Goal: Book appointment/travel/reservation

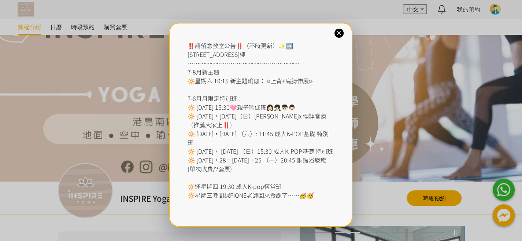
click at [338, 34] on icon at bounding box center [339, 33] width 7 height 7
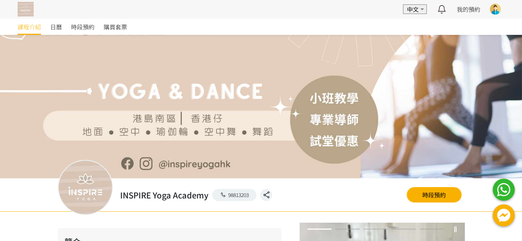
scroll to position [117, 0]
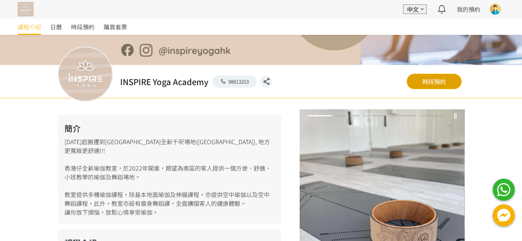
click at [439, 82] on link "時段預約" at bounding box center [434, 81] width 55 height 15
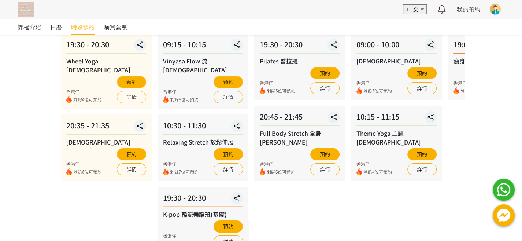
scroll to position [82, 0]
